Goal: Navigation & Orientation: Find specific page/section

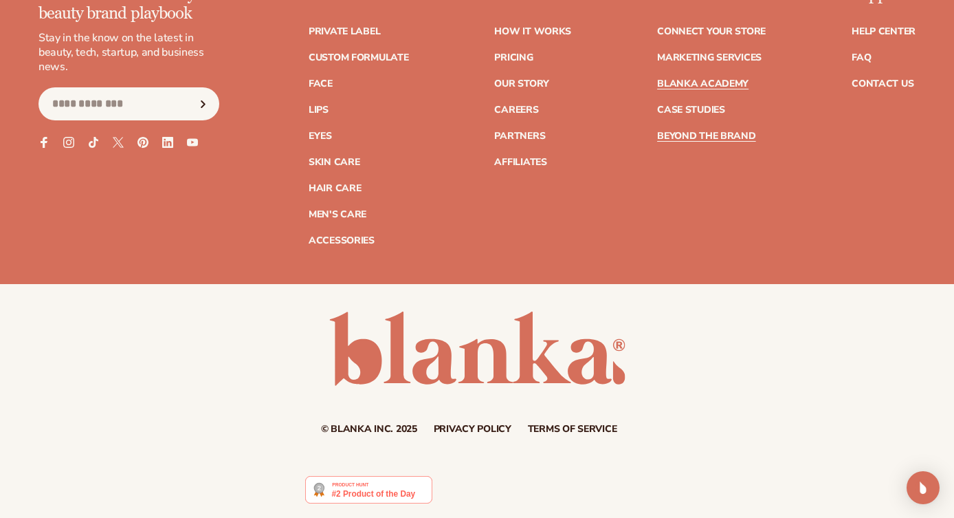
scroll to position [12191, 0]
click at [710, 85] on link "Blanka Academy" at bounding box center [702, 84] width 91 height 10
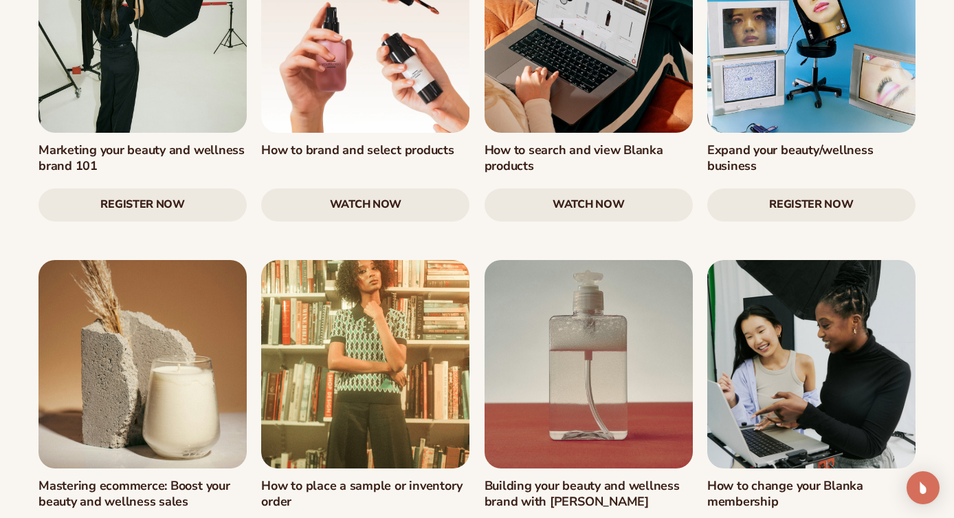
scroll to position [2796, 0]
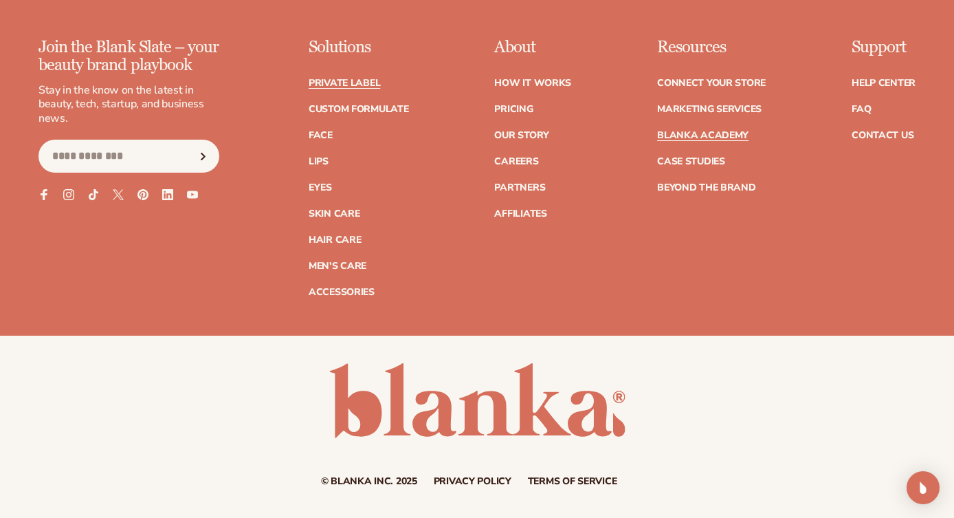
click at [355, 78] on link "Private label" at bounding box center [345, 83] width 72 height 10
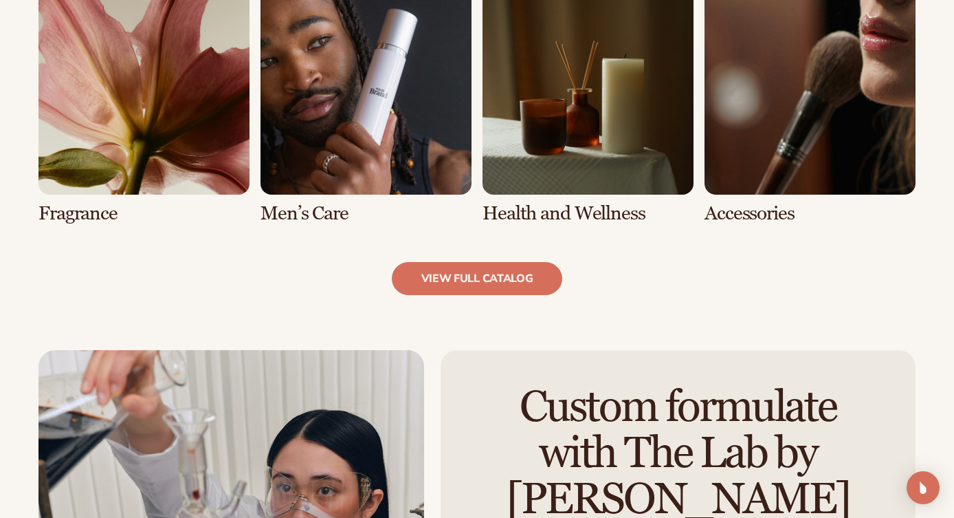
scroll to position [1316, 0]
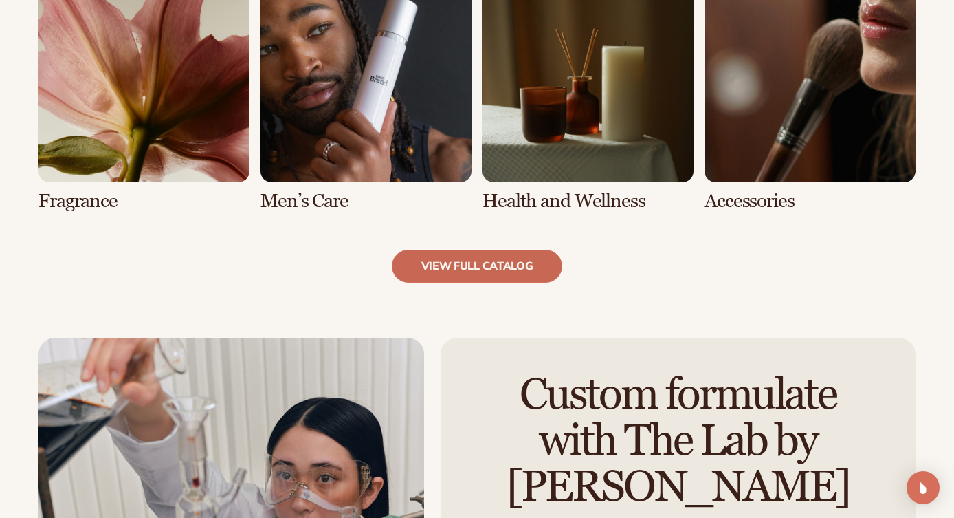
click at [478, 265] on link "view full catalog" at bounding box center [477, 266] width 171 height 33
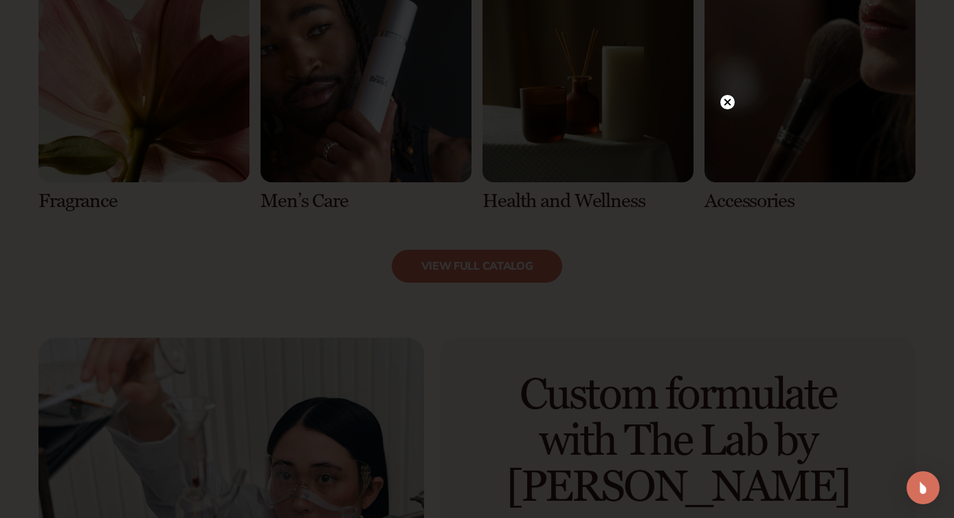
click at [725, 99] on icon at bounding box center [728, 102] width 7 height 7
